Goal: Go to known website: Access a specific website the user already knows

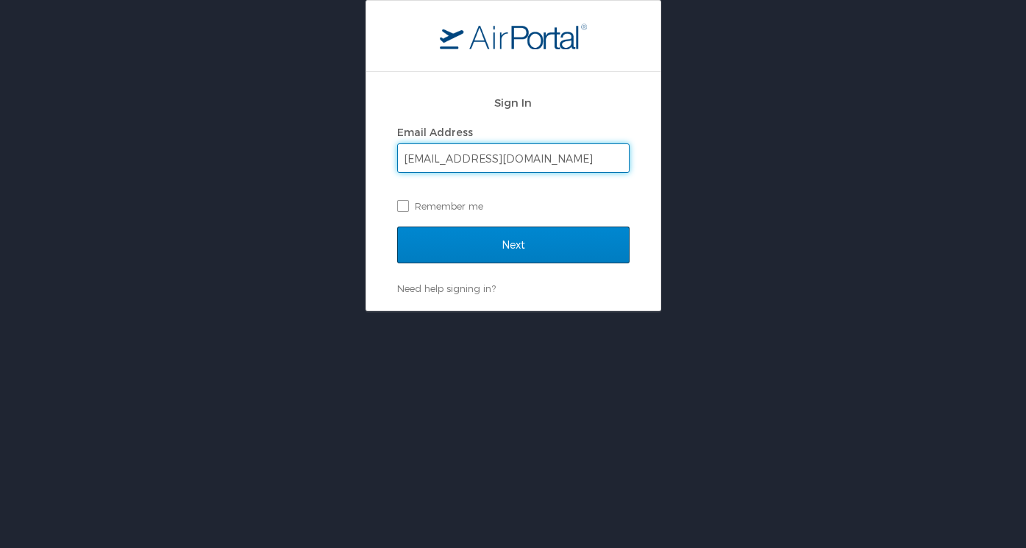
type input "[EMAIL_ADDRESS][DOMAIN_NAME]"
click at [499, 244] on input "Next" at bounding box center [513, 244] width 232 height 37
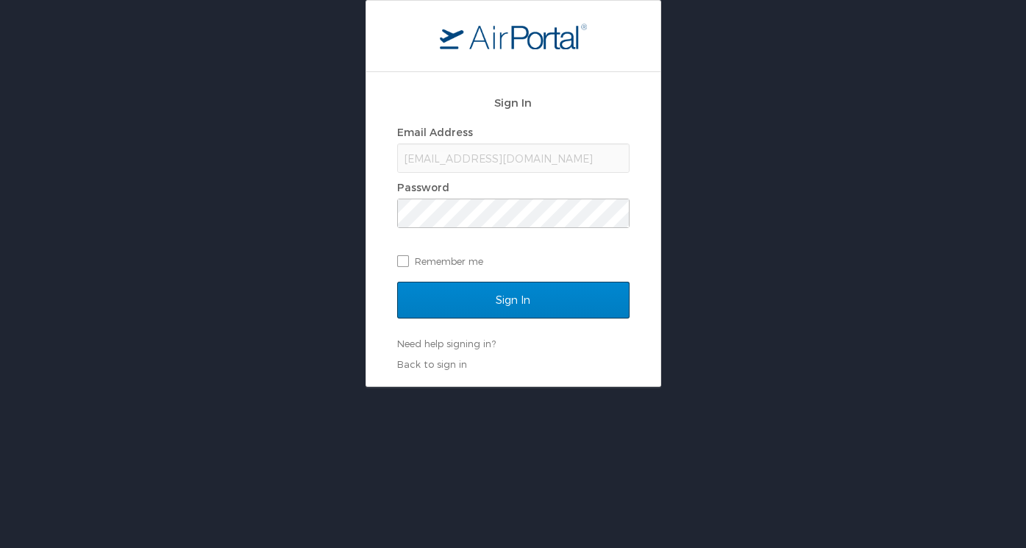
click at [516, 296] on input "Sign In" at bounding box center [513, 300] width 232 height 37
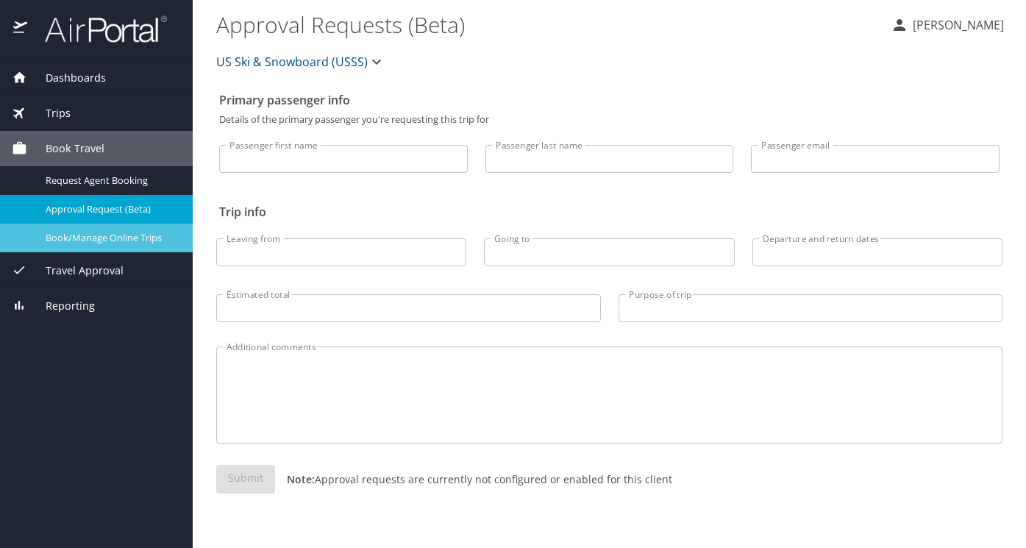
click at [101, 237] on span "Book/Manage Online Trips" at bounding box center [110, 238] width 129 height 14
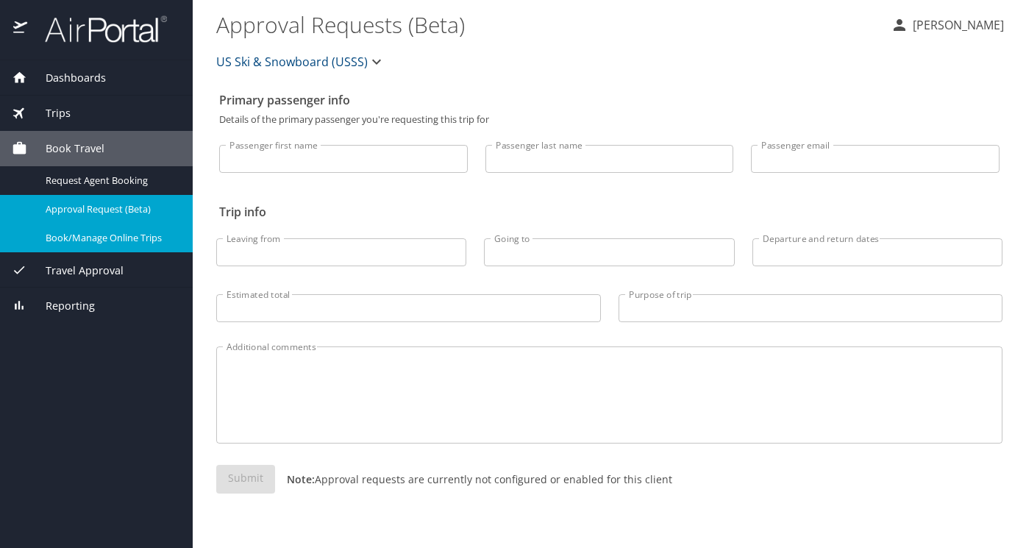
click at [952, 25] on p "Ravi Drugan" at bounding box center [956, 25] width 96 height 18
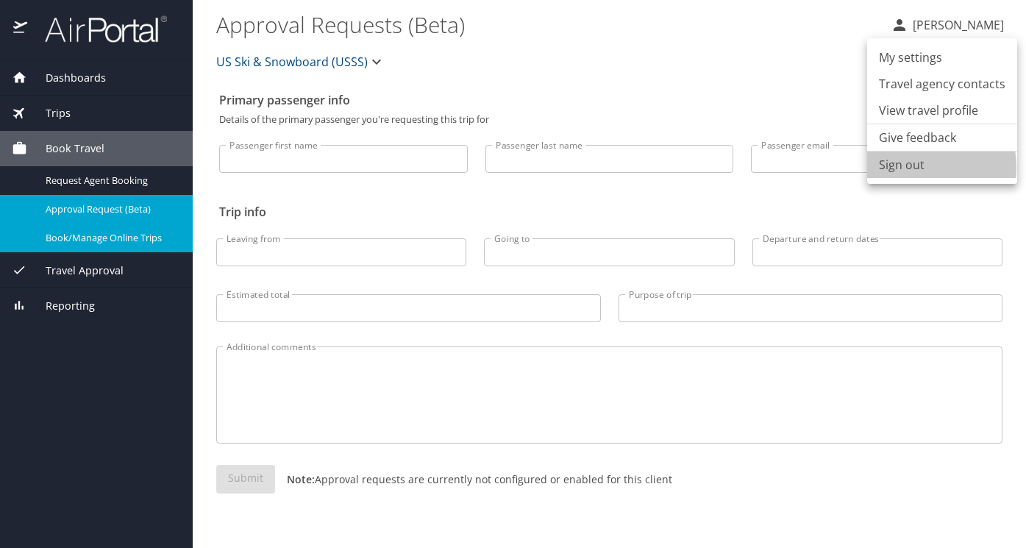
click at [915, 167] on li "Sign out" at bounding box center [942, 164] width 150 height 26
